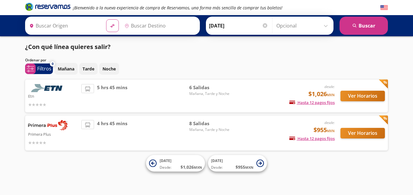
type input "[GEOGRAPHIC_DATA], [GEOGRAPHIC_DATA]"
click at [57, 125] on img at bounding box center [47, 125] width 39 height 10
click at [63, 125] on img at bounding box center [47, 125] width 39 height 10
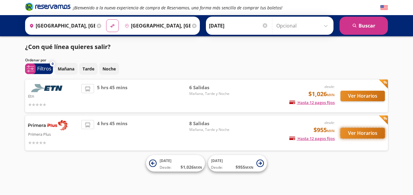
click at [348, 133] on button "Ver Horarios" at bounding box center [362, 133] width 44 height 11
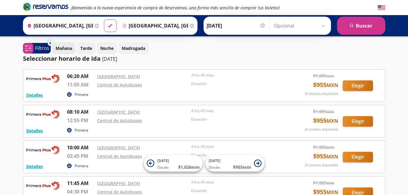
click at [70, 47] on p "Mañana" at bounding box center [64, 48] width 17 height 6
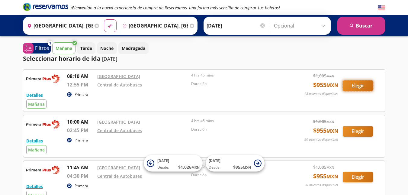
click at [359, 86] on button "Elegir" at bounding box center [358, 85] width 30 height 11
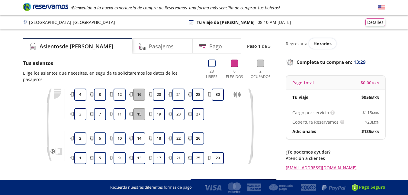
click at [355, 84] on div "Pago total $ 0.00 MXN" at bounding box center [336, 83] width 99 height 14
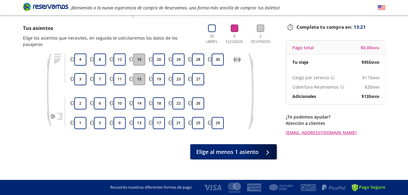
scroll to position [35, 0]
click at [80, 55] on button "4" at bounding box center [80, 59] width 12 height 12
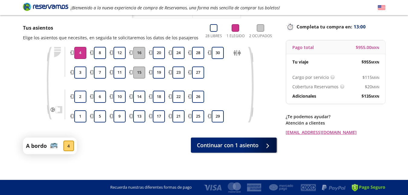
click at [80, 55] on button "4" at bounding box center [80, 53] width 12 height 12
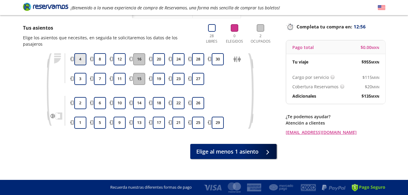
click at [80, 55] on button "4" at bounding box center [80, 59] width 12 height 12
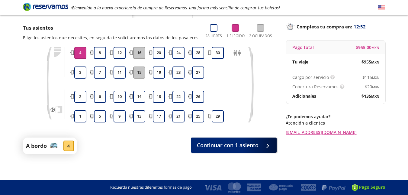
click at [80, 55] on button "4" at bounding box center [80, 53] width 12 height 12
